Goal: Task Accomplishment & Management: Complete application form

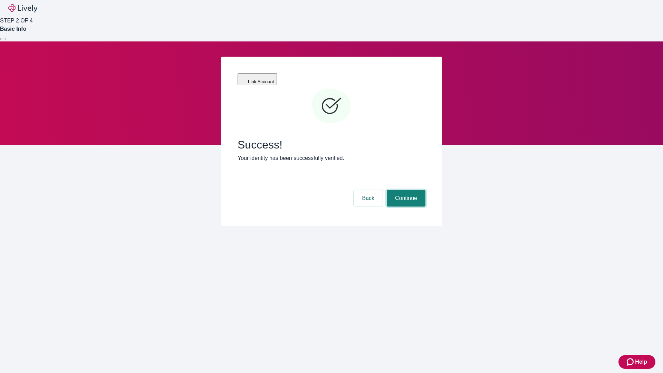
click at [405, 190] on button "Continue" at bounding box center [406, 198] width 39 height 17
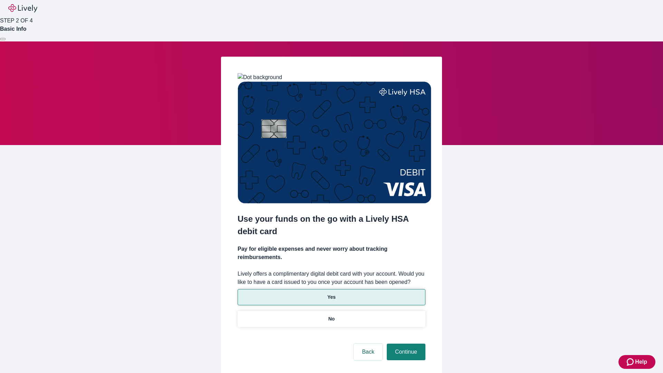
click at [331, 294] on p "Yes" at bounding box center [331, 297] width 8 height 7
click at [405, 344] on button "Continue" at bounding box center [406, 352] width 39 height 17
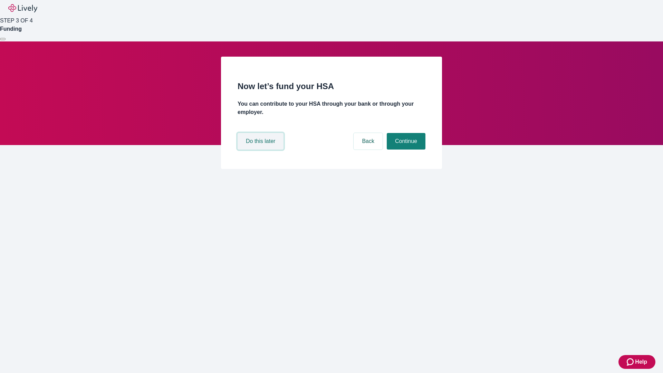
click at [261, 150] on button "Do this later" at bounding box center [261, 141] width 46 height 17
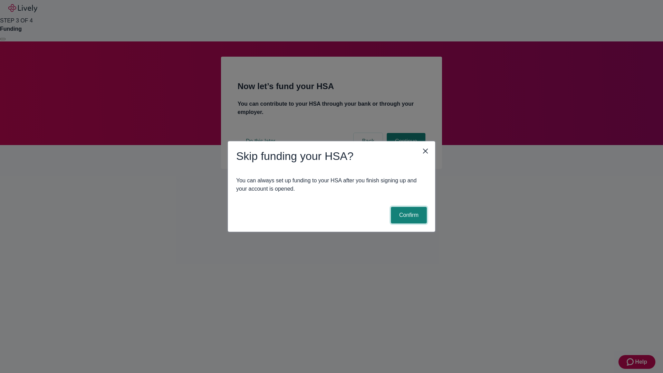
click at [408, 215] on button "Confirm" at bounding box center [409, 215] width 36 height 17
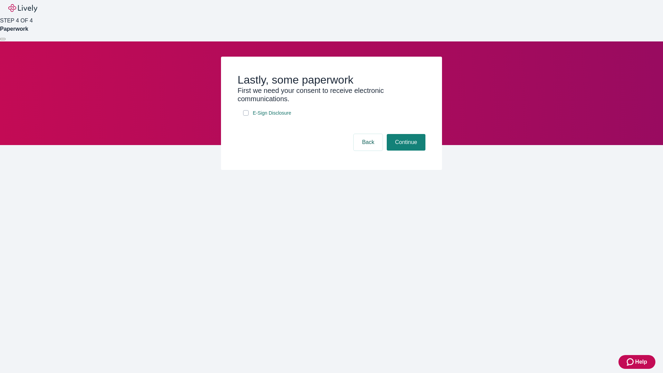
click at [246, 116] on input "E-Sign Disclosure" at bounding box center [246, 113] width 6 height 6
checkbox input "true"
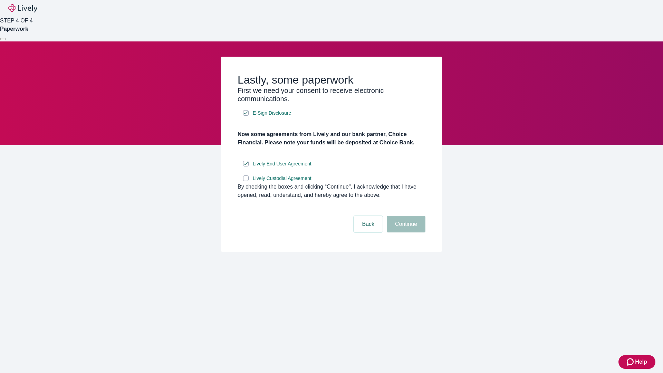
click at [246, 181] on input "Lively Custodial Agreement" at bounding box center [246, 178] width 6 height 6
checkbox input "true"
click at [405, 232] on button "Continue" at bounding box center [406, 224] width 39 height 17
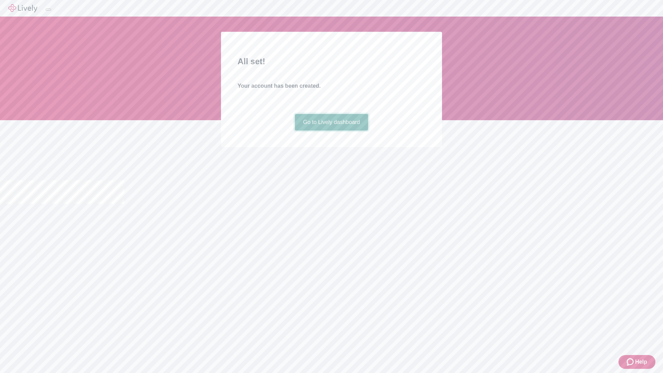
click at [331, 131] on link "Go to Lively dashboard" at bounding box center [332, 122] width 74 height 17
